Goal: Find specific page/section: Find specific page/section

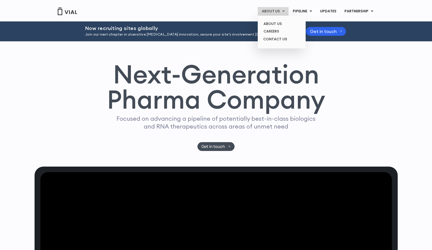
click at [274, 8] on link "ABOUT US" at bounding box center [273, 11] width 31 height 9
click at [278, 25] on link "ABOUT US" at bounding box center [281, 24] width 44 height 8
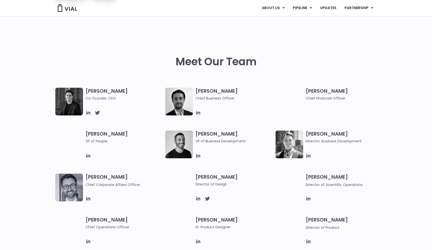
scroll to position [207, 0]
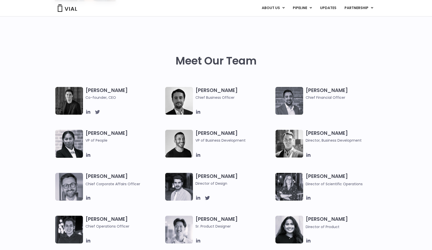
click at [99, 111] on icon at bounding box center [97, 112] width 5 height 4
click at [407, 99] on div "[PERSON_NAME] Co-founder, CEO [PERSON_NAME] Chief Business Officer [PERSON_NAME…" at bounding box center [216, 194] width 432 height 214
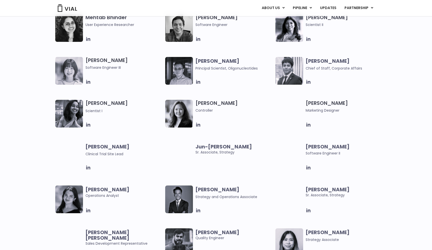
scroll to position [837, 0]
